Goal: Task Accomplishment & Management: Manage account settings

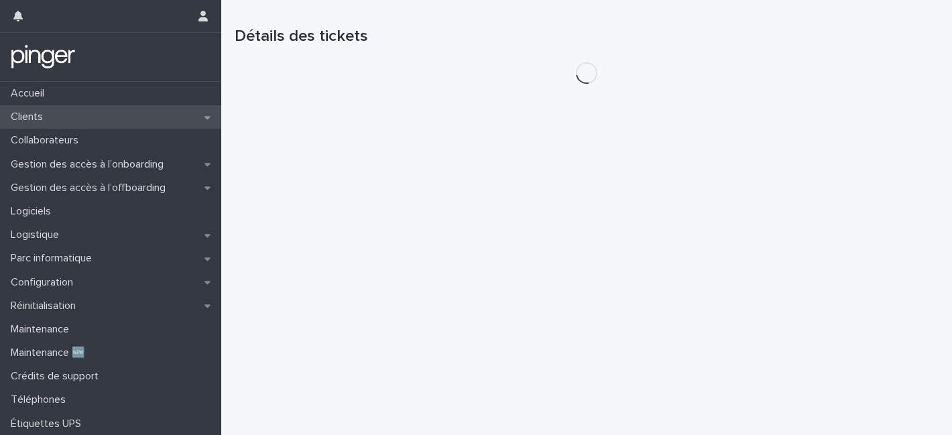
click at [34, 122] on p "Clients" at bounding box center [29, 117] width 48 height 13
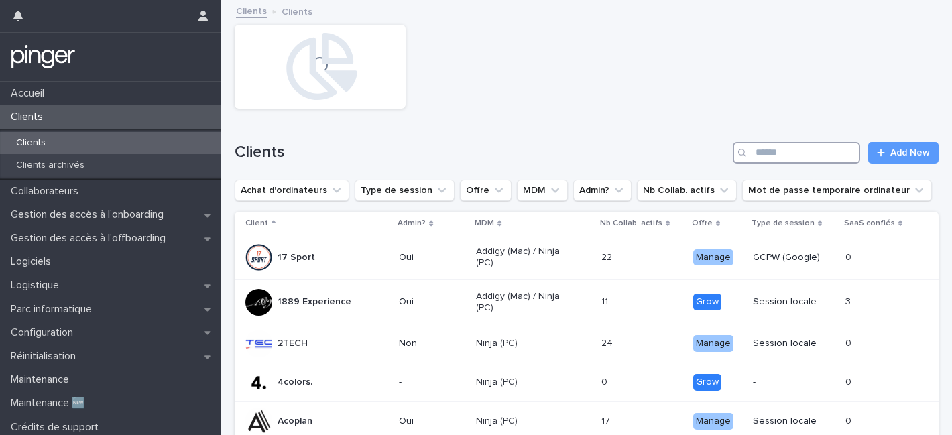
click at [801, 151] on input "Search" at bounding box center [796, 152] width 127 height 21
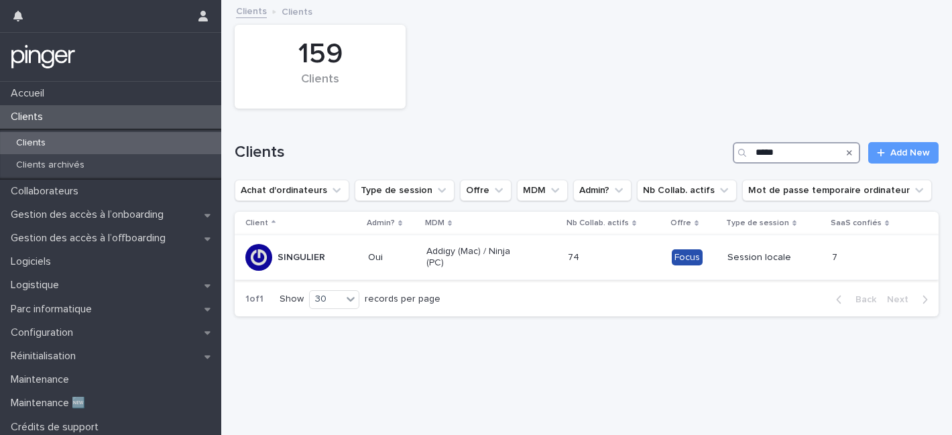
type input "*****"
click at [654, 240] on td "74 74" at bounding box center [614, 257] width 104 height 45
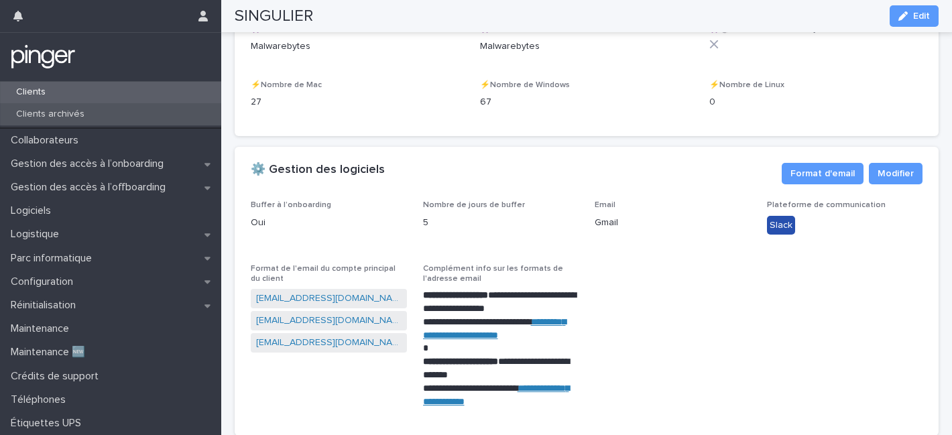
scroll to position [2126, 0]
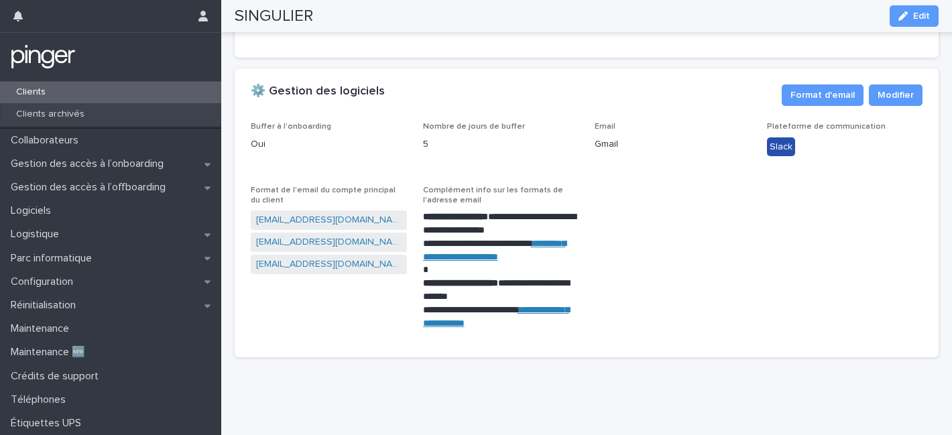
click at [916, 19] on span "Edit" at bounding box center [921, 15] width 17 height 9
click at [899, 6] on button "Edit" at bounding box center [914, 15] width 49 height 21
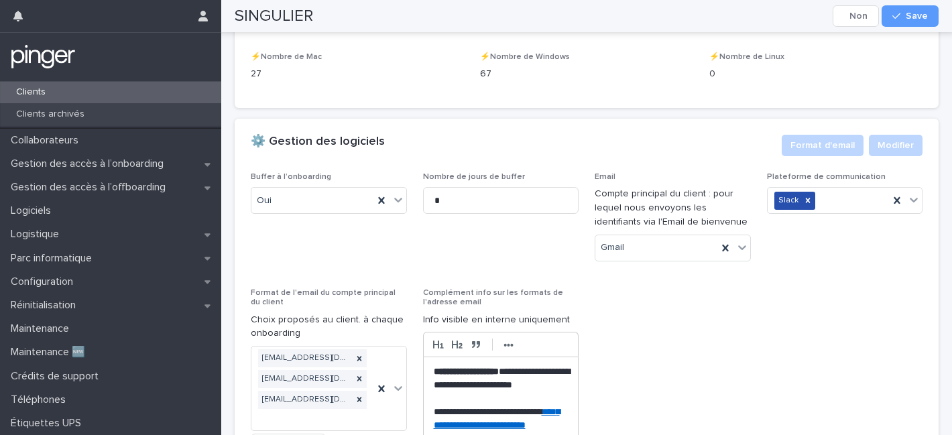
scroll to position [2328, 0]
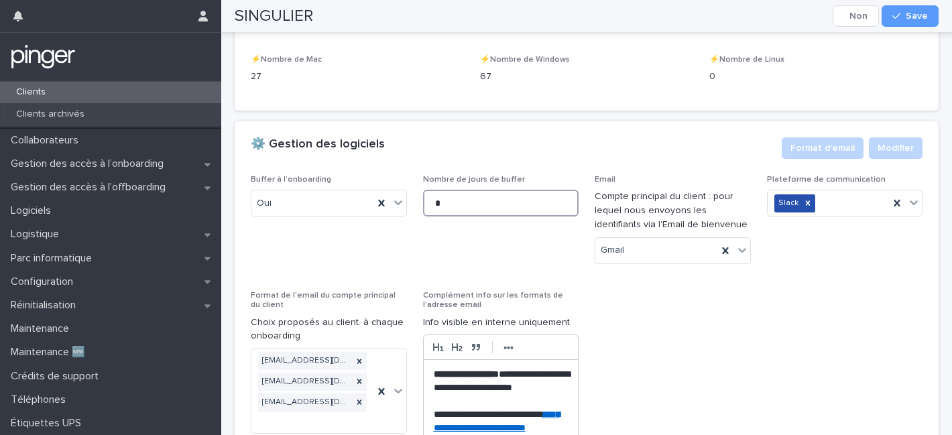
click at [452, 217] on input "*" at bounding box center [501, 203] width 156 height 27
type input "**"
click at [914, 20] on span "Save" at bounding box center [917, 15] width 22 height 9
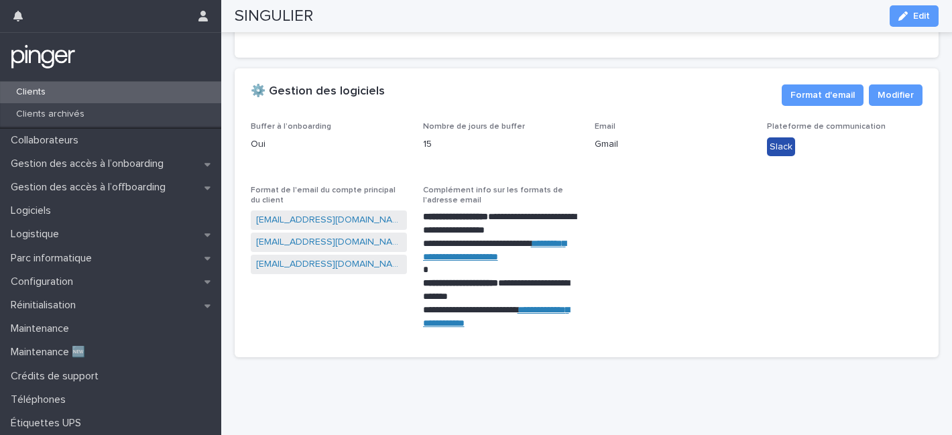
scroll to position [2161, 0]
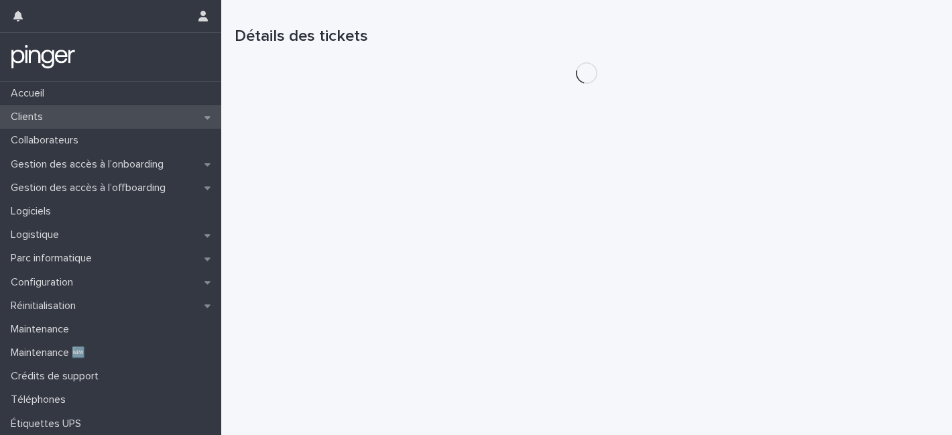
click at [98, 118] on div "Clients" at bounding box center [110, 116] width 221 height 23
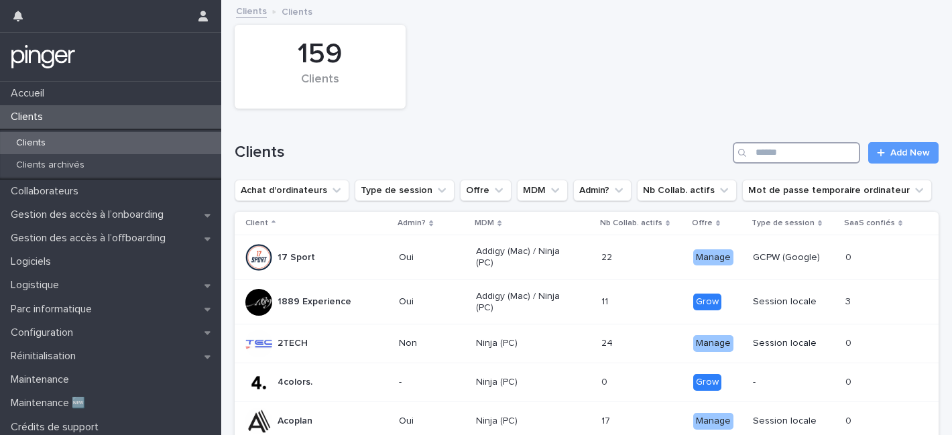
click at [809, 149] on input "Search" at bounding box center [796, 152] width 127 height 21
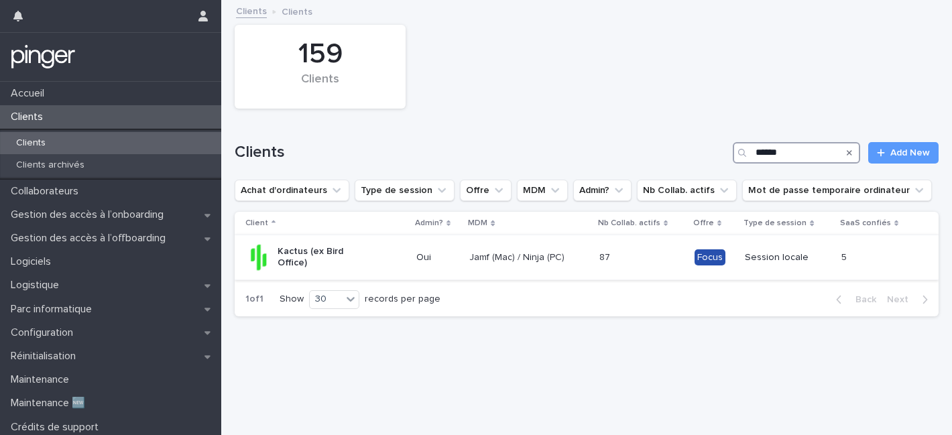
type input "******"
click at [694, 247] on td "Focus" at bounding box center [714, 257] width 51 height 45
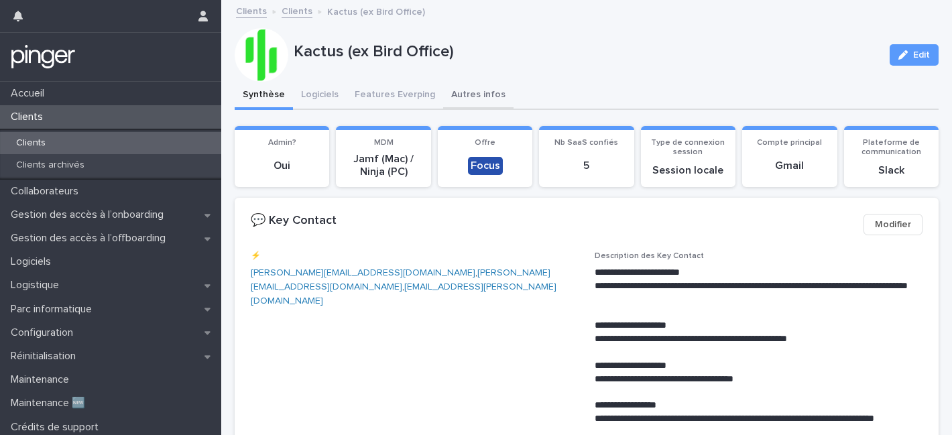
click at [464, 92] on button "Autres infos" at bounding box center [478, 96] width 70 height 28
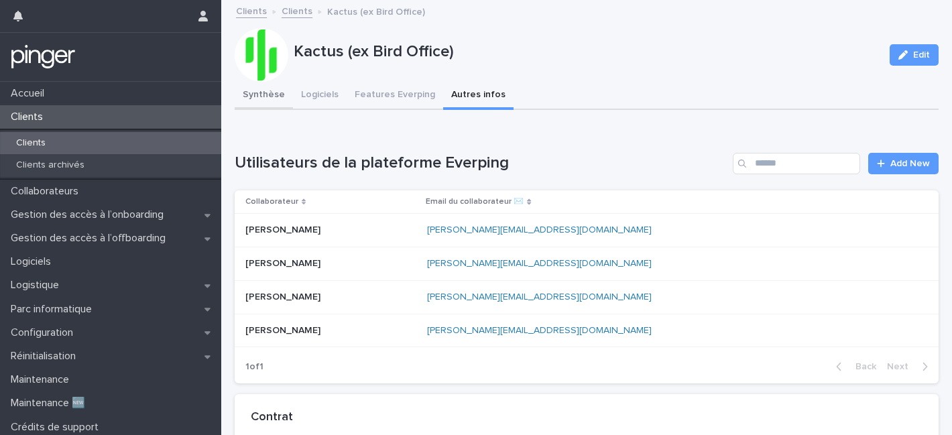
click at [270, 103] on button "Synthèse" at bounding box center [264, 96] width 58 height 28
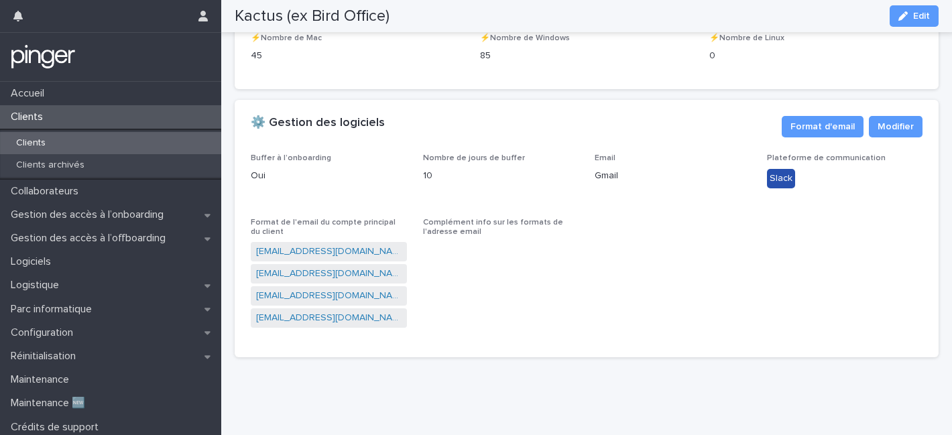
scroll to position [2322, 0]
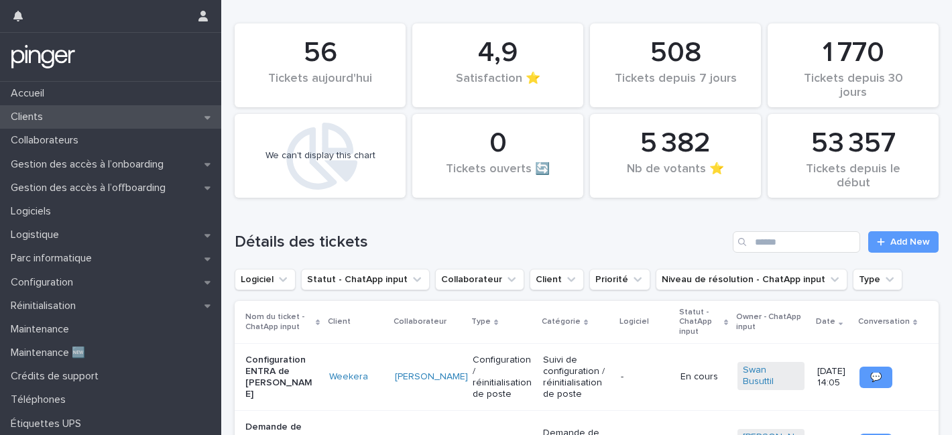
click at [40, 117] on p "Clients" at bounding box center [29, 117] width 48 height 13
